Goal: Use online tool/utility

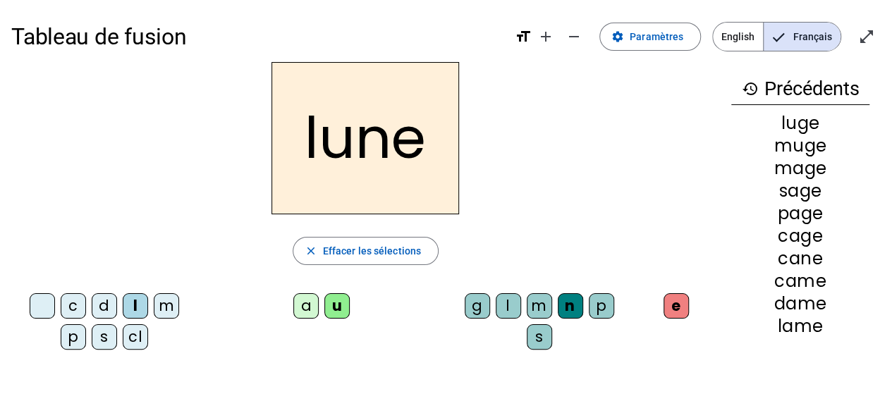
click at [71, 302] on div "c" at bounding box center [73, 305] width 25 height 25
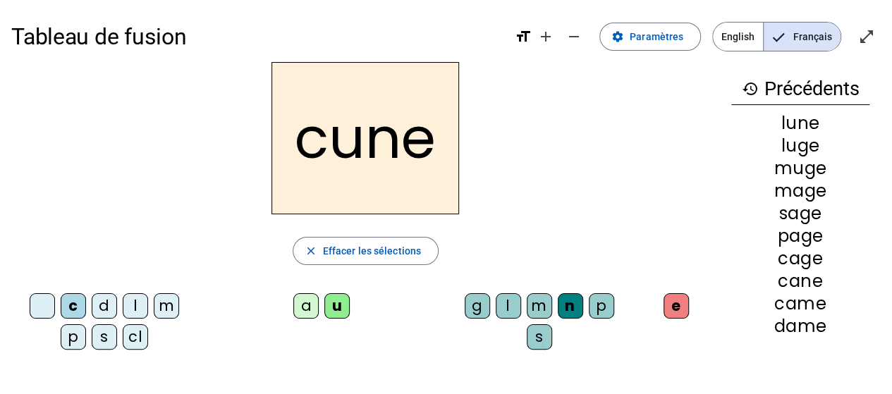
click at [130, 303] on div "l" at bounding box center [135, 305] width 25 height 25
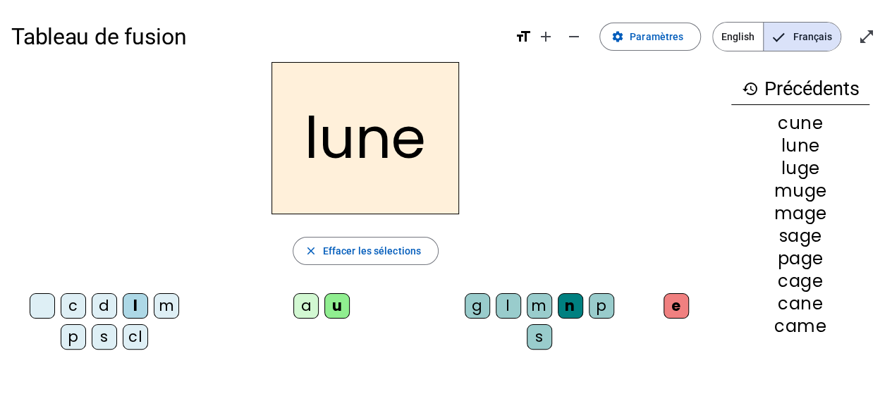
click at [75, 303] on div "c" at bounding box center [73, 305] width 25 height 25
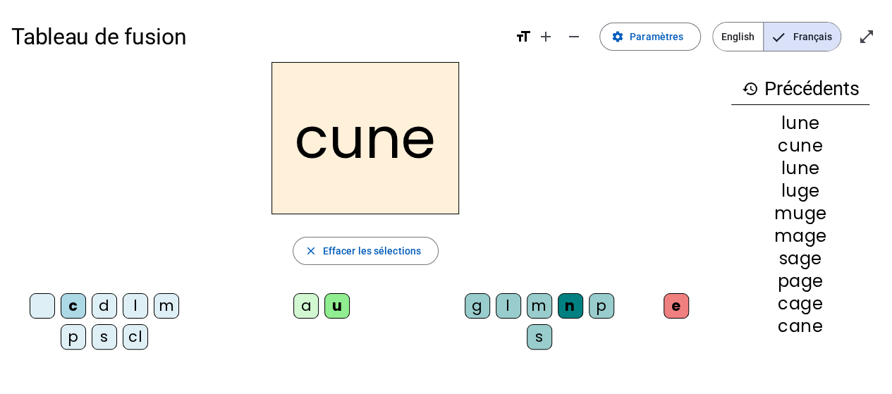
click at [135, 305] on div "l" at bounding box center [135, 305] width 25 height 25
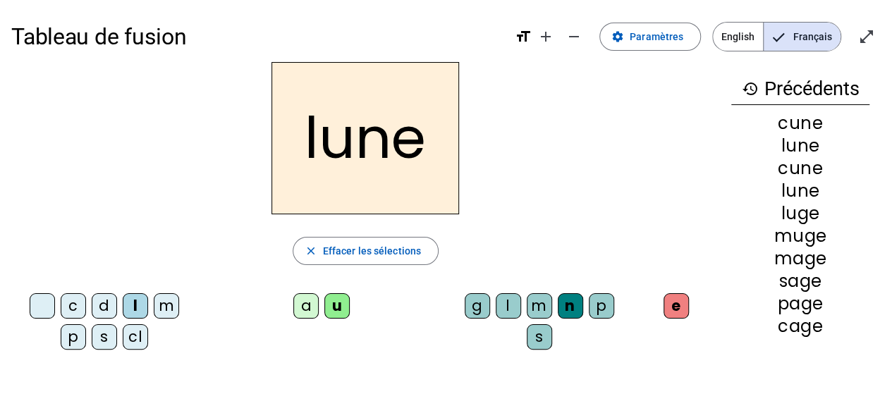
click at [300, 297] on div "a" at bounding box center [305, 305] width 25 height 25
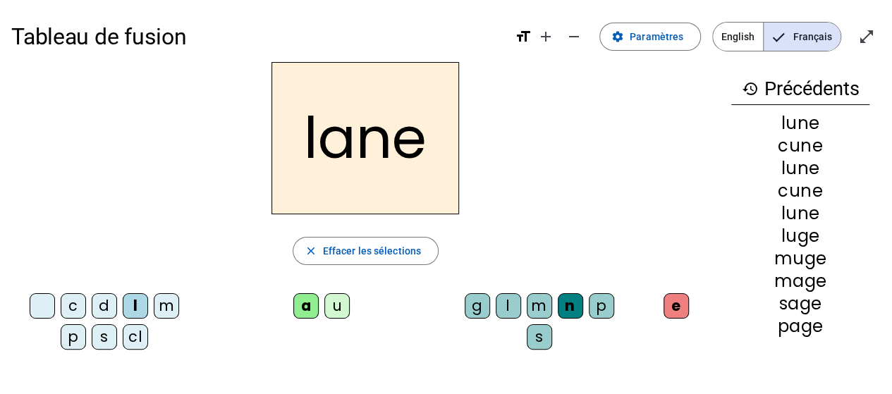
click at [537, 299] on div "m" at bounding box center [539, 305] width 25 height 25
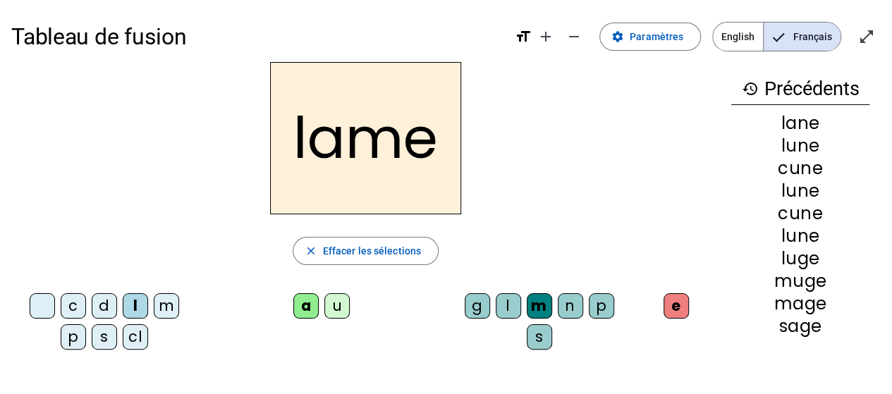
click at [100, 308] on div "d" at bounding box center [104, 305] width 25 height 25
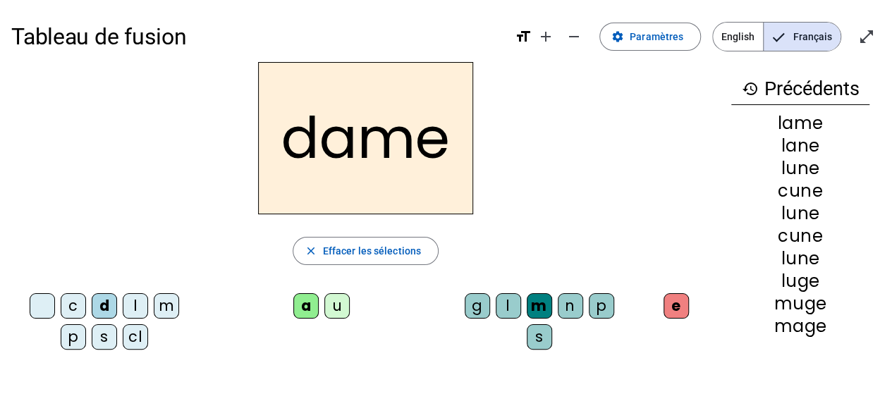
click at [68, 301] on div "c" at bounding box center [73, 305] width 25 height 25
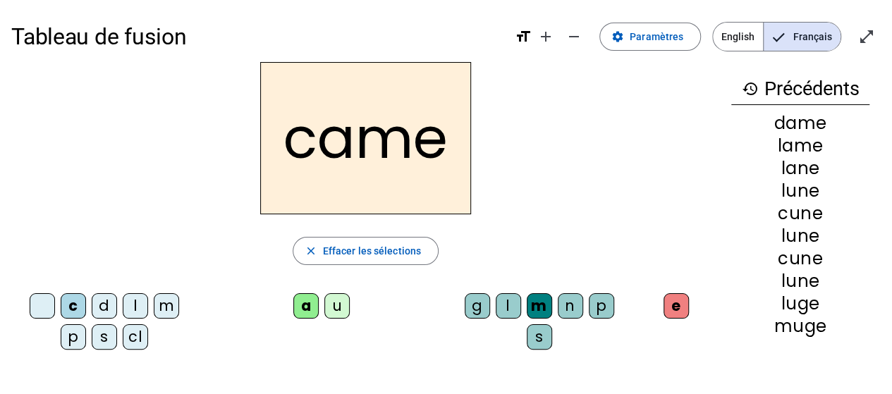
click at [569, 298] on div "n" at bounding box center [570, 305] width 25 height 25
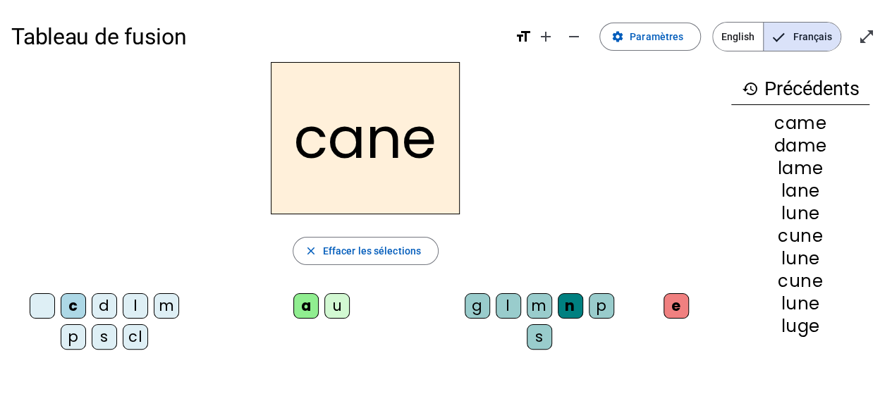
click at [476, 303] on div "g" at bounding box center [477, 305] width 25 height 25
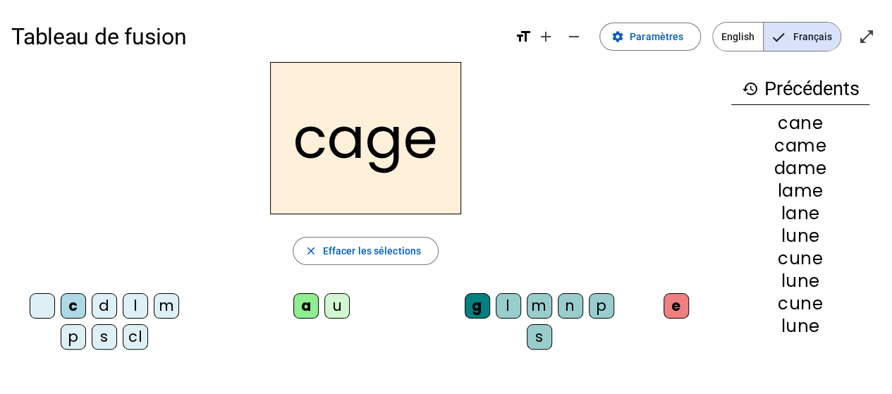
click at [599, 298] on div "p" at bounding box center [601, 305] width 25 height 25
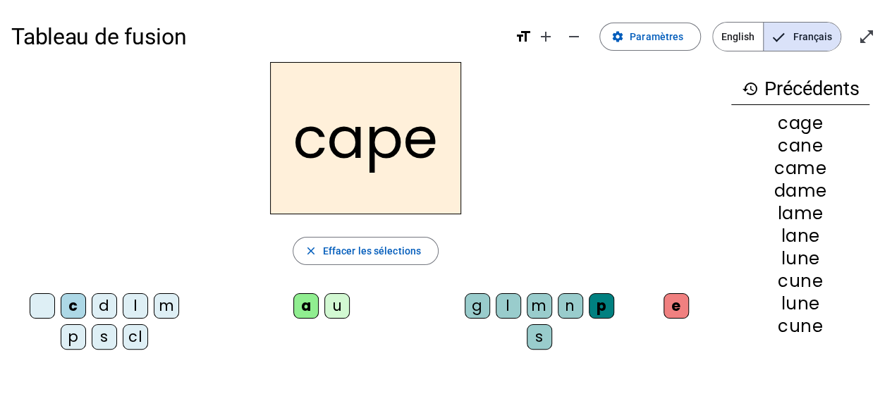
click at [470, 308] on div "g" at bounding box center [477, 305] width 25 height 25
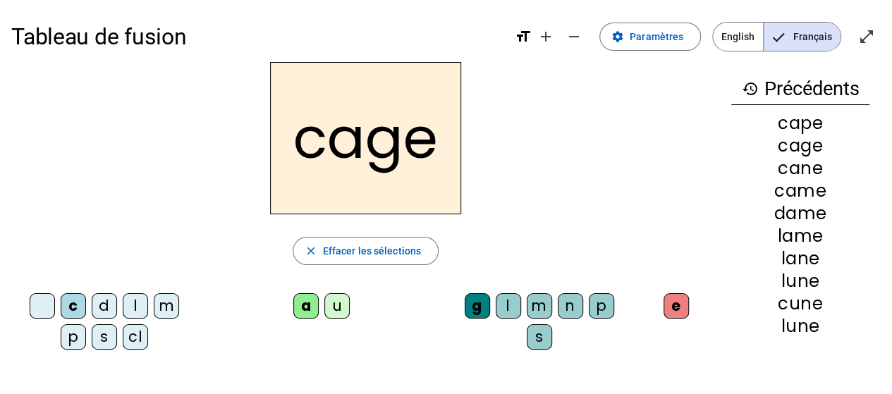
click at [68, 336] on div "p" at bounding box center [73, 336] width 25 height 25
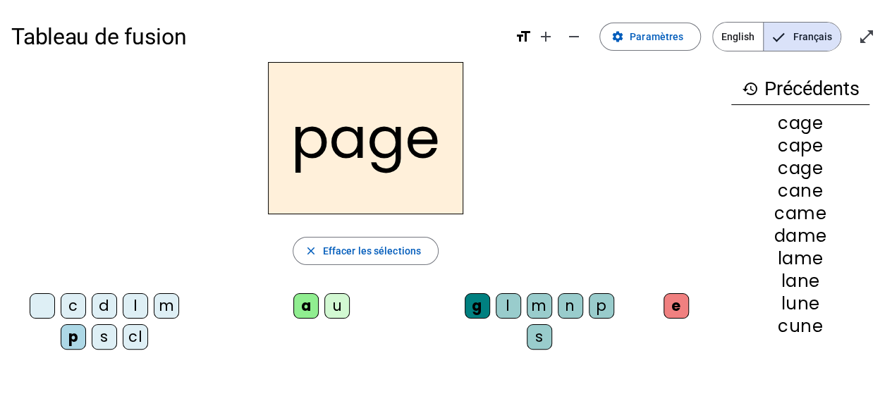
click at [100, 332] on div "s" at bounding box center [104, 336] width 25 height 25
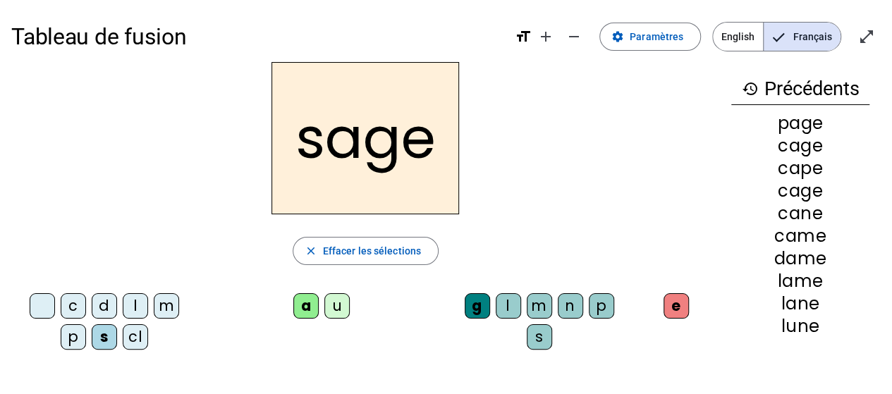
click at [166, 303] on div "m" at bounding box center [166, 305] width 25 height 25
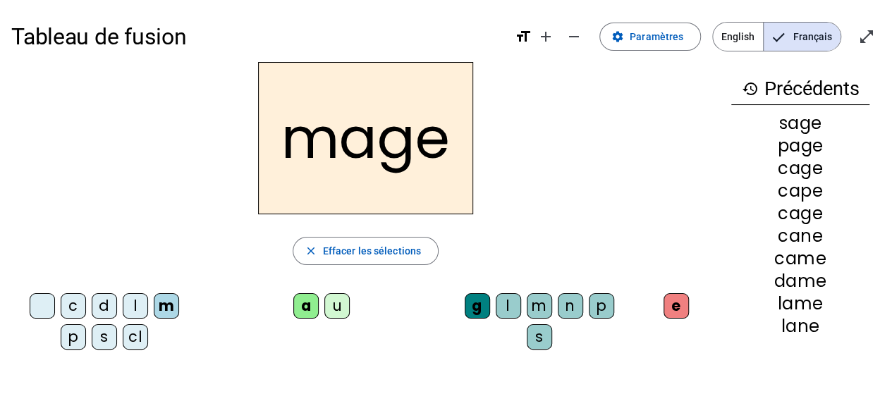
click at [335, 303] on div "u" at bounding box center [336, 305] width 25 height 25
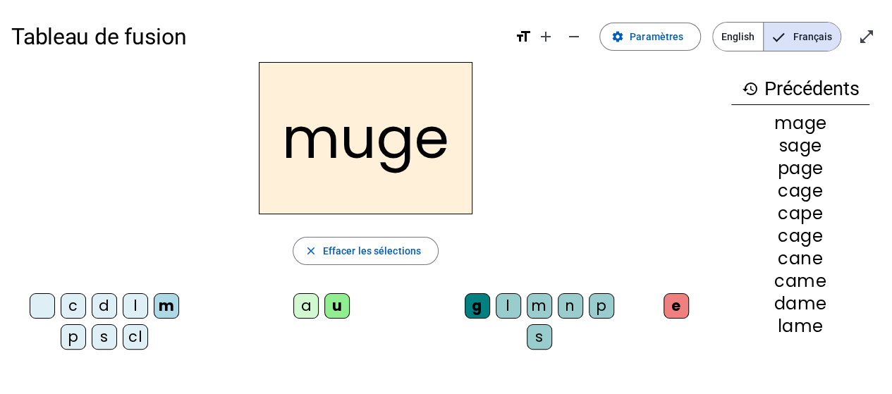
click at [139, 302] on div "l" at bounding box center [135, 305] width 25 height 25
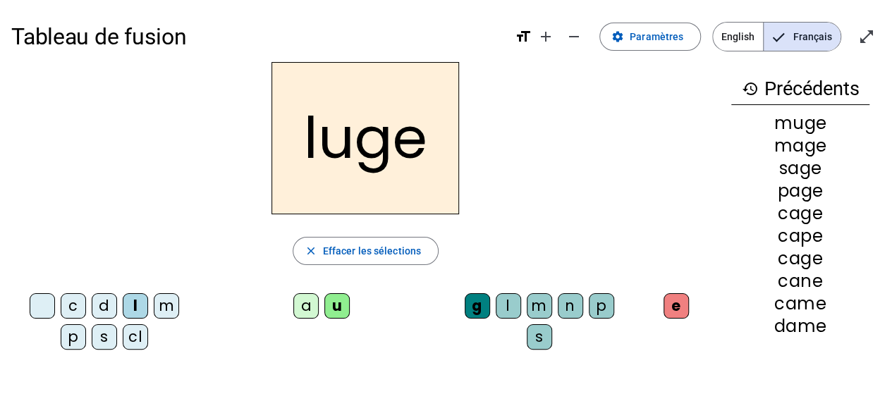
click at [567, 304] on div "n" at bounding box center [570, 305] width 25 height 25
